Goal: Register for event/course

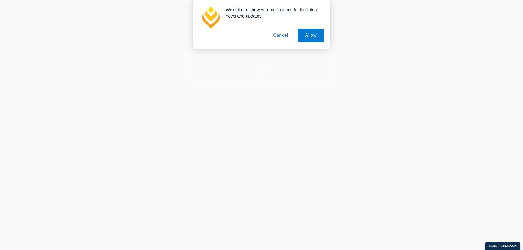
click at [290, 39] on button "Cancel" at bounding box center [280, 36] width 29 height 14
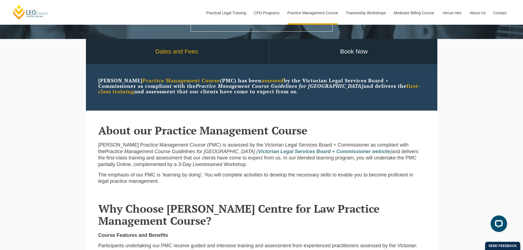
scroll to position [110, 0]
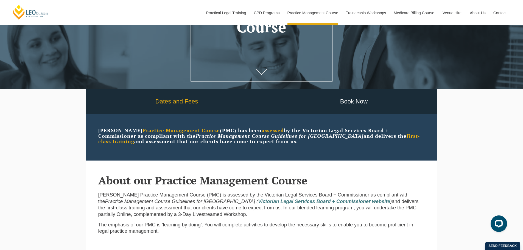
click at [180, 107] on link "Dates and Fees" at bounding box center [177, 102] width 184 height 26
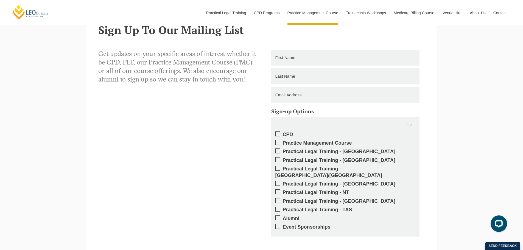
scroll to position [952, 0]
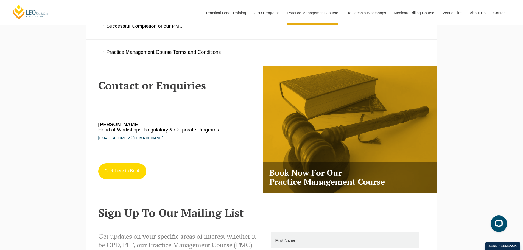
click at [124, 175] on link "Click here to Book" at bounding box center [122, 171] width 48 height 16
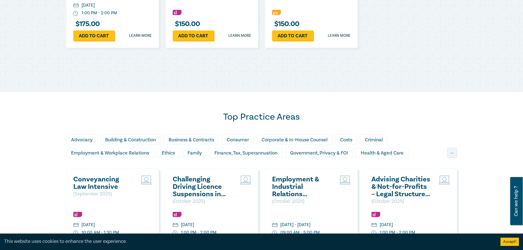
scroll to position [403, 0]
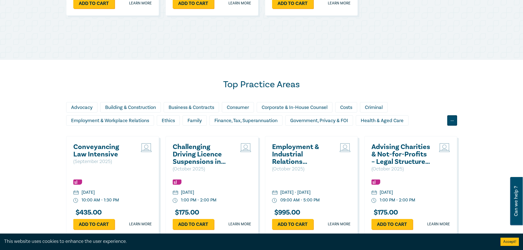
click at [451, 120] on div "..." at bounding box center [452, 120] width 10 height 10
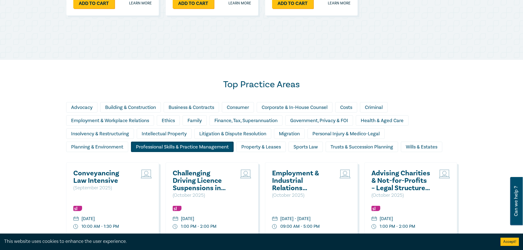
click at [193, 147] on div "Professional Skills & Practice Management" at bounding box center [182, 147] width 103 height 10
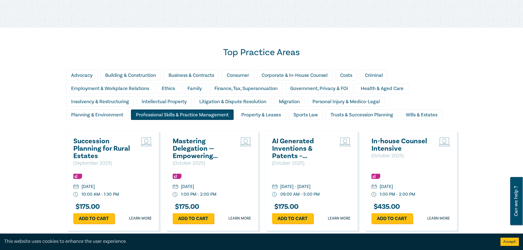
scroll to position [512, 0]
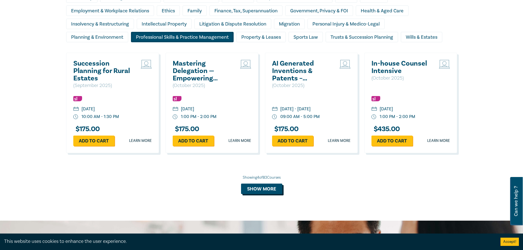
click at [257, 192] on button "Show more" at bounding box center [261, 189] width 41 height 10
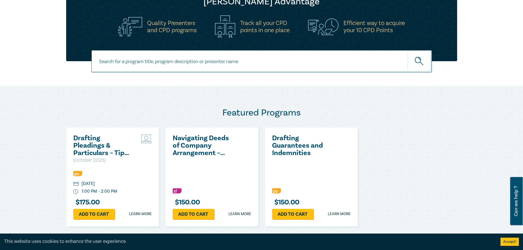
scroll to position [146, 0]
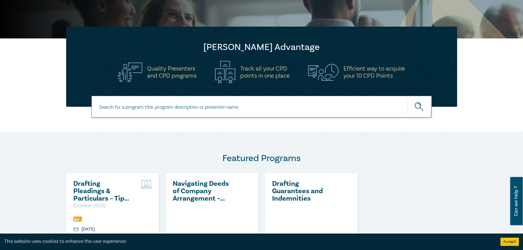
click at [199, 111] on input at bounding box center [261, 107] width 340 height 22
type input "pmc"
click at [408, 99] on button "submit" at bounding box center [420, 107] width 24 height 17
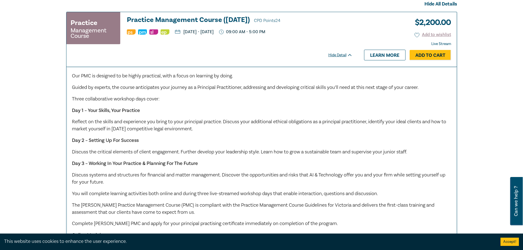
scroll to position [256, 0]
drag, startPoint x: 207, startPoint y: 30, endPoint x: 289, endPoint y: 32, distance: 82.1
click at [289, 32] on ul "[DATE] - [DATE] 09:00 AM - 5:00 PM" at bounding box center [240, 31] width 226 height 5
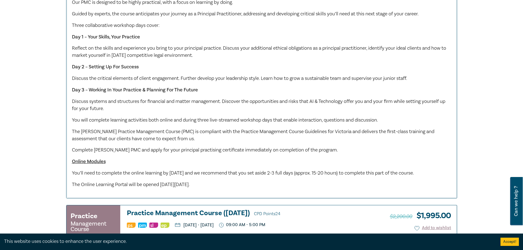
scroll to position [366, 0]
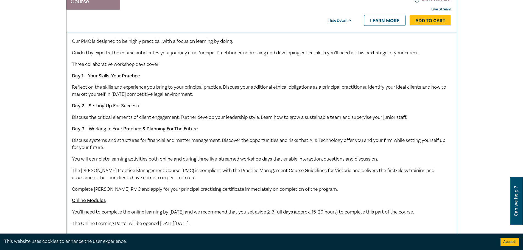
scroll to position [146, 0]
